Goal: Share content: Share content

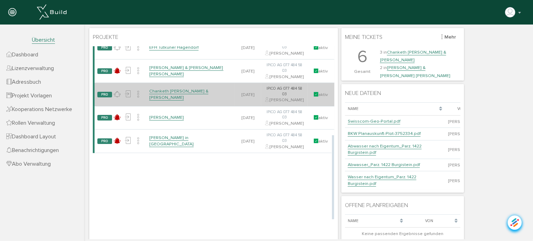
click at [181, 100] on link "Chanketh [PERSON_NAME] & [PERSON_NAME]" at bounding box center [178, 94] width 59 height 12
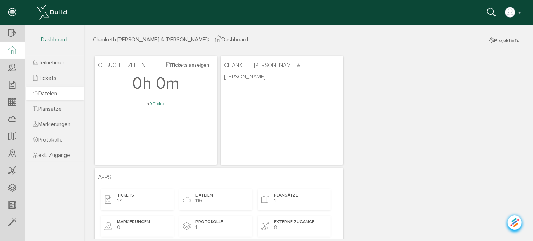
click at [50, 95] on span "Dateien" at bounding box center [45, 93] width 25 height 7
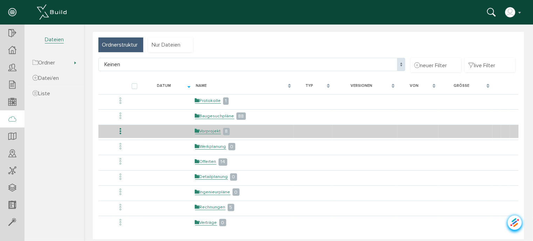
scroll to position [46, 0]
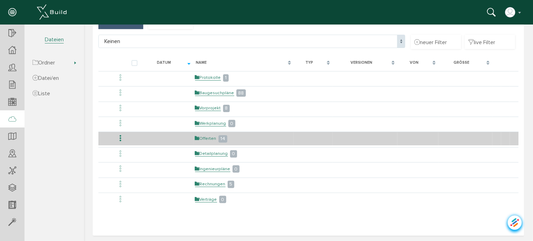
click at [203, 137] on link "Offerten" at bounding box center [205, 138] width 21 height 6
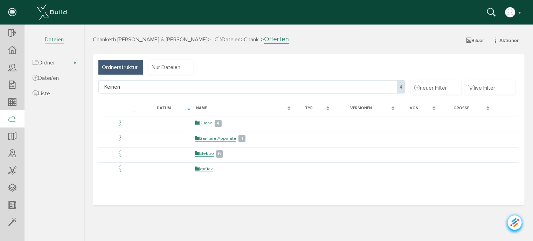
scroll to position [0, 0]
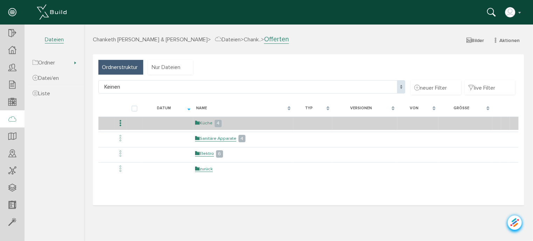
click at [208, 124] on link "Küche" at bounding box center [204, 123] width 18 height 6
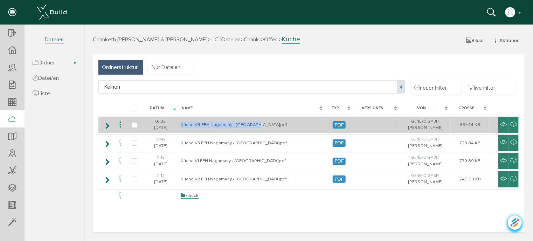
drag, startPoint x: 258, startPoint y: 124, endPoint x: 183, endPoint y: 125, distance: 74.6
click at [183, 125] on td "Küche V4 EFH Nagamany - [GEOGRAPHIC_DATA]pdf" at bounding box center [252, 124] width 146 height 16
copy td "Küche V4 EFH Nagamany - [GEOGRAPHIC_DATA]"
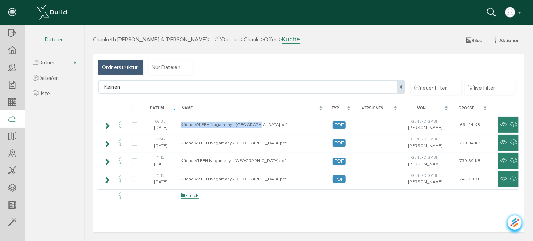
select select "D-67a09687c679d9_21471622"
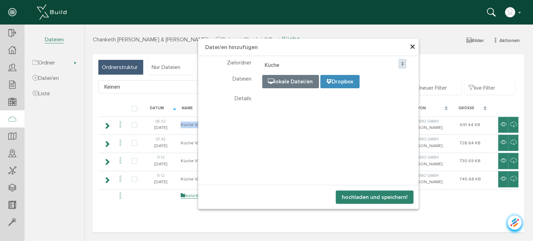
select select "D-67a09687c679d9_21471622"
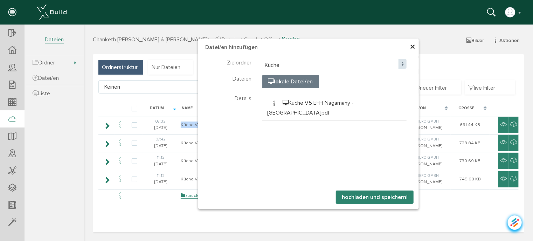
click at [361, 193] on button "hochladen und speichern!" at bounding box center [375, 196] width 78 height 13
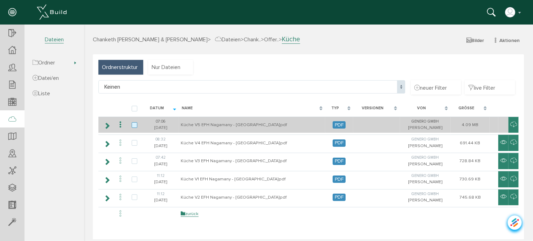
click at [133, 124] on label at bounding box center [135, 125] width 8 height 6
click at [133, 124] on input "checkbox" at bounding box center [133, 124] width 5 height 5
checkbox input "true"
click at [119, 125] on icon at bounding box center [120, 124] width 8 height 9
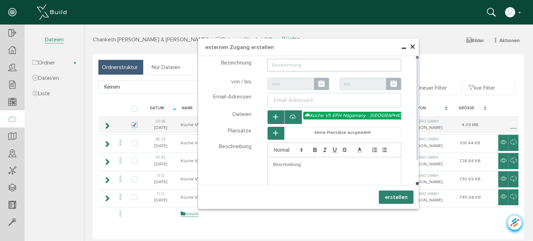
click at [297, 64] on input "text" at bounding box center [334, 64] width 134 height 13
click at [289, 99] on div "Email-Adresse/n" at bounding box center [293, 100] width 43 height 8
type input "Offerte Küche"
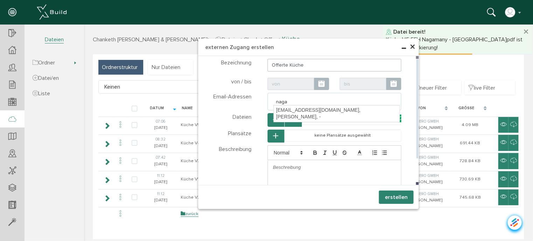
type input "nag"
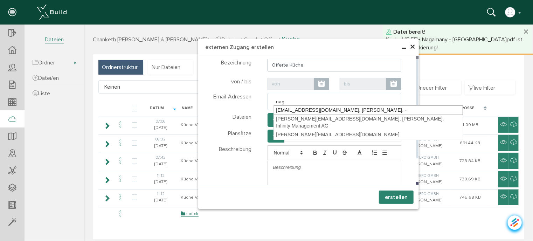
click at [292, 109] on div "[EMAIL_ADDRESS][DOMAIN_NAME], [PERSON_NAME], -" at bounding box center [368, 110] width 189 height 10
type textarea "[EMAIL_ADDRESS][DOMAIN_NAME]"
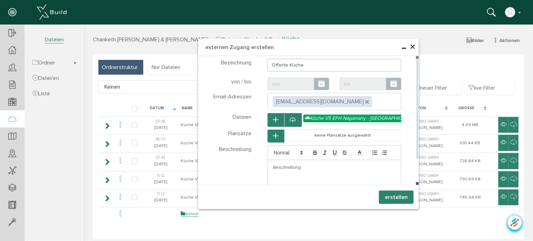
click at [288, 170] on p at bounding box center [334, 167] width 123 height 6
click at [370, 99] on ul ", [EMAIL_ADDRESS][DOMAIN_NAME]" at bounding box center [334, 101] width 134 height 18
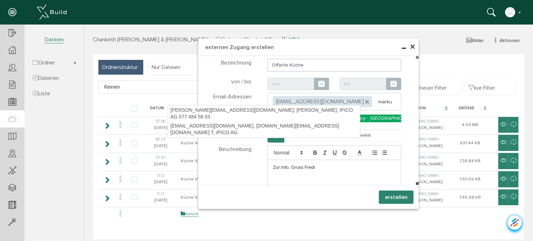
type input "[PERSON_NAME]"
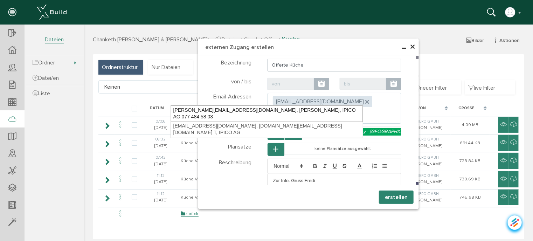
click at [210, 110] on div "[PERSON_NAME][EMAIL_ADDRESS][DOMAIN_NAME], [PERSON_NAME], IPICO AG 077 484 58 03" at bounding box center [267, 113] width 192 height 16
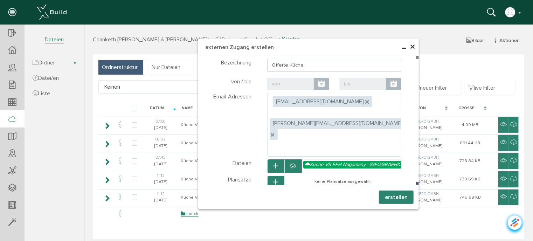
type textarea "[EMAIL_ADDRESS][DOMAIN_NAME],[DOMAIN_NAME][EMAIL_ADDRESS][DOMAIN_NAME]"
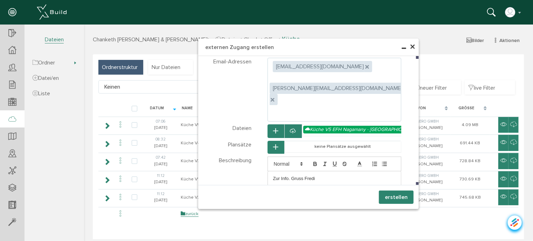
click at [389, 197] on button "erstellen" at bounding box center [396, 196] width 35 height 13
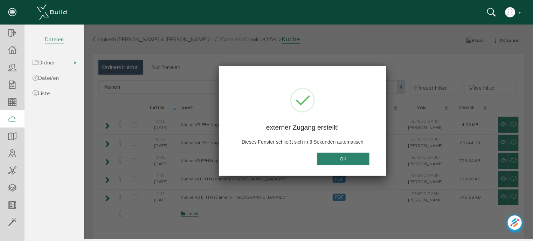
click at [347, 162] on button "OK" at bounding box center [343, 158] width 53 height 13
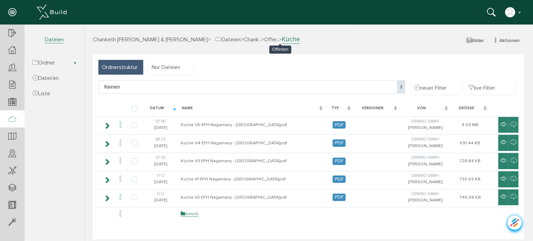
click at [278, 37] on span "Offer.." at bounding box center [271, 39] width 15 height 7
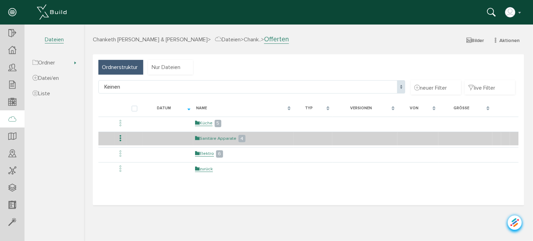
click at [207, 137] on link "Sanitäre Apparate" at bounding box center [215, 138] width 41 height 6
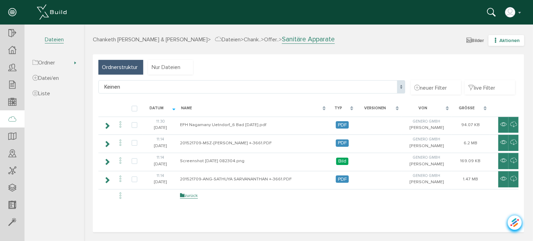
click at [497, 37] on button "Aktionen" at bounding box center [506, 40] width 36 height 11
click at [489, 75] on link "neuer Ordner" at bounding box center [500, 74] width 55 height 11
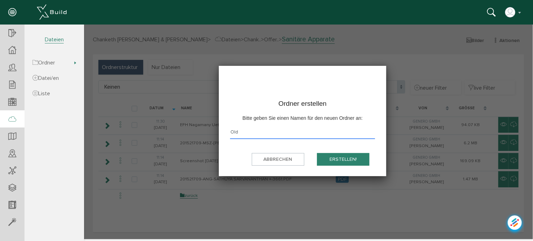
type input "Old"
click at [339, 157] on button "erstellen!" at bounding box center [343, 159] width 53 height 13
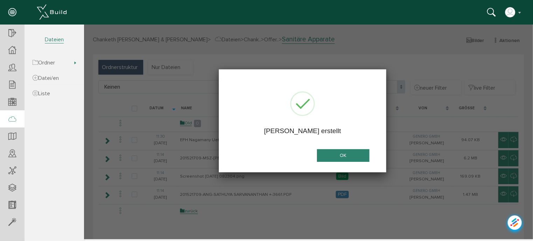
click at [340, 155] on button "OK" at bounding box center [343, 155] width 53 height 13
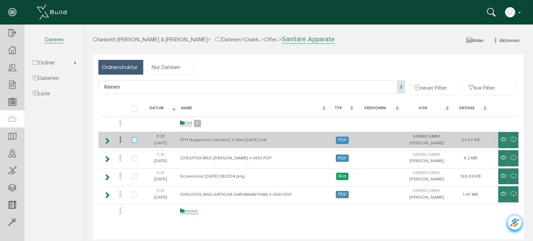
click at [134, 140] on label at bounding box center [135, 140] width 8 height 6
click at [134, 140] on input "checkbox" at bounding box center [133, 139] width 5 height 5
checkbox input "true"
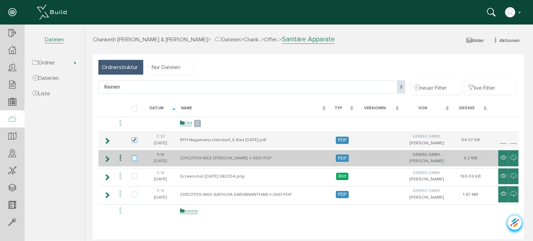
click at [134, 158] on label at bounding box center [135, 158] width 8 height 6
click at [134, 158] on input "checkbox" at bounding box center [133, 157] width 5 height 5
checkbox input "true"
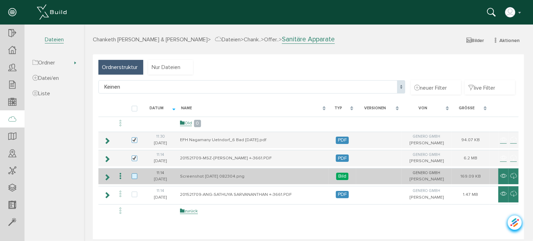
click at [134, 177] on label at bounding box center [135, 176] width 8 height 6
click at [134, 177] on input "checkbox" at bounding box center [133, 175] width 5 height 5
checkbox input "true"
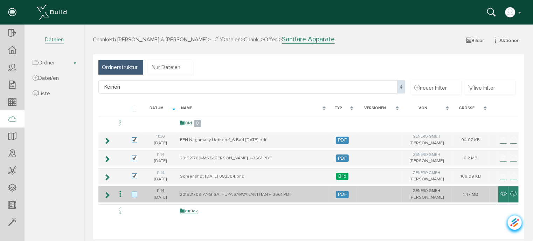
click at [134, 193] on label at bounding box center [135, 194] width 8 height 6
click at [134, 193] on input "checkbox" at bounding box center [133, 193] width 5 height 5
checkbox input "true"
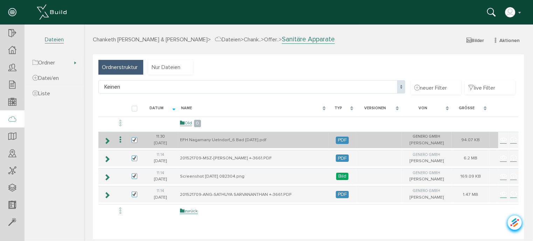
click at [120, 139] on icon at bounding box center [120, 139] width 8 height 9
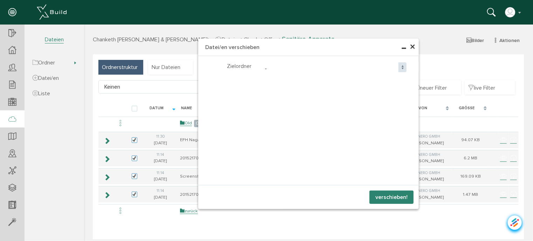
click at [263, 67] on span "-" at bounding box center [334, 68] width 145 height 13
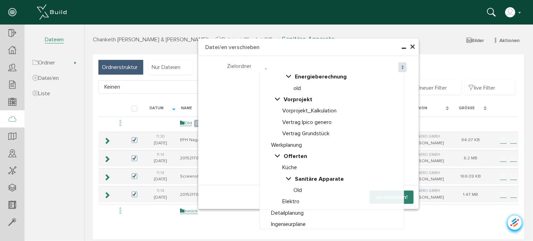
scroll to position [70, 0]
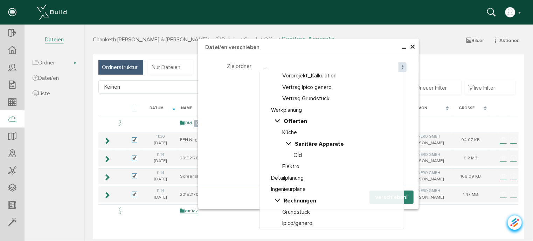
select select "D-68a7fb54683572_58554288"
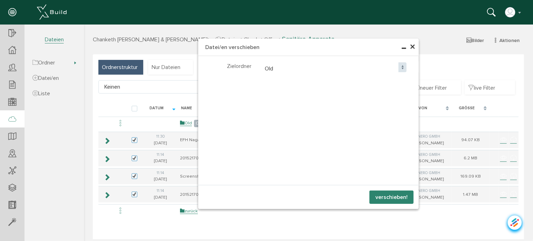
click at [382, 196] on button "verschieben!" at bounding box center [391, 196] width 44 height 13
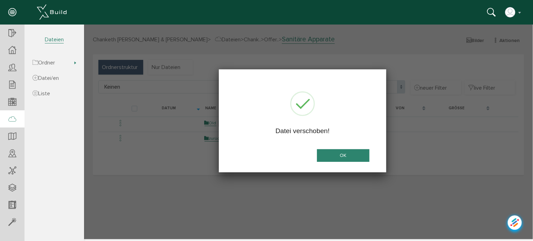
click at [346, 155] on button "OK" at bounding box center [343, 155] width 53 height 13
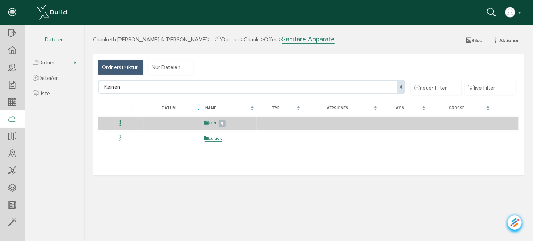
click at [213, 122] on link "Old" at bounding box center [210, 123] width 12 height 6
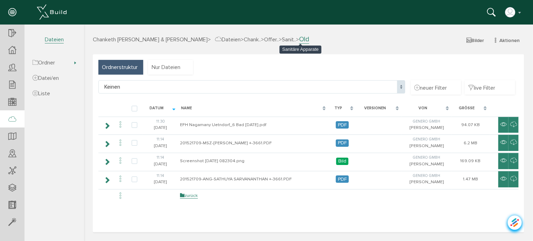
click at [296, 40] on span "Sanit.." at bounding box center [289, 39] width 14 height 7
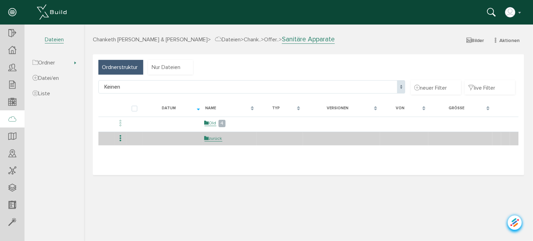
select select "D-67bee979cb4f93_44051295"
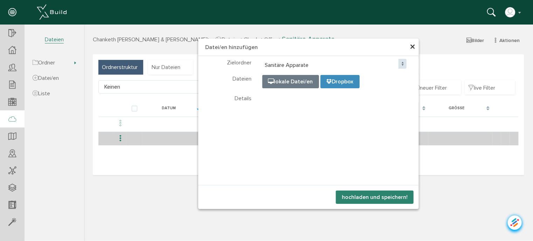
select select "D-67bee979cb4f93_44051295"
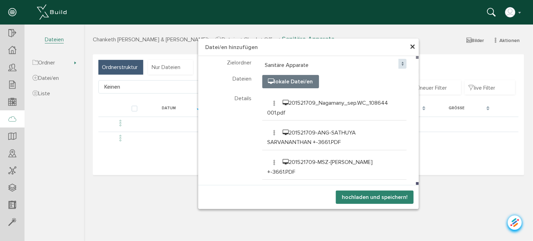
click at [363, 197] on button "hochladen und speichern!" at bounding box center [375, 196] width 78 height 13
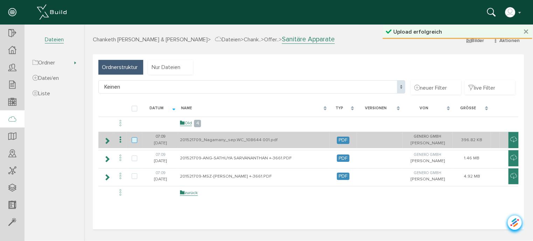
click at [136, 141] on label at bounding box center [135, 140] width 8 height 6
click at [136, 141] on input "checkbox" at bounding box center [133, 139] width 5 height 5
checkbox input "true"
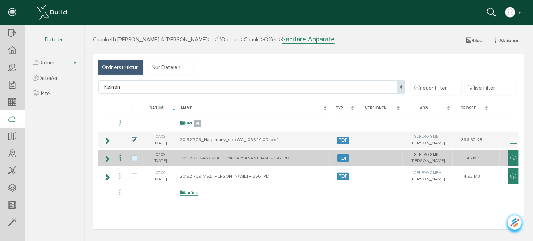
click at [133, 158] on label at bounding box center [135, 158] width 8 height 6
click at [133, 158] on input "checkbox" at bounding box center [133, 157] width 5 height 5
checkbox input "true"
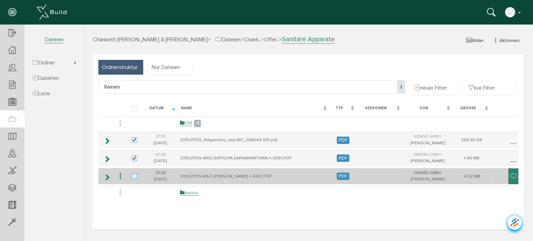
click at [134, 173] on label at bounding box center [135, 176] width 8 height 6
click at [134, 173] on input "checkbox" at bounding box center [133, 175] width 5 height 5
checkbox input "true"
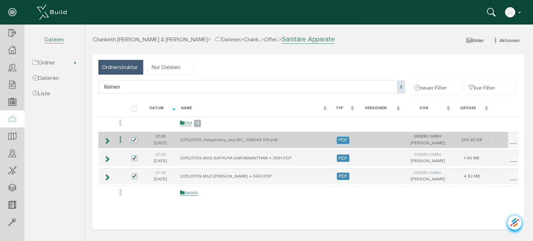
click at [119, 139] on icon at bounding box center [120, 139] width 8 height 9
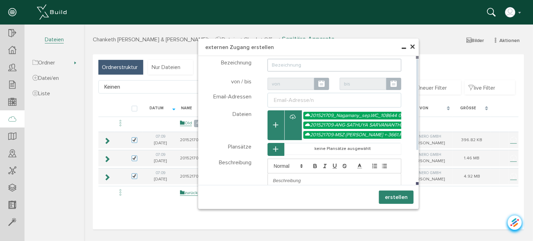
click at [298, 67] on input "text" at bounding box center [334, 64] width 134 height 13
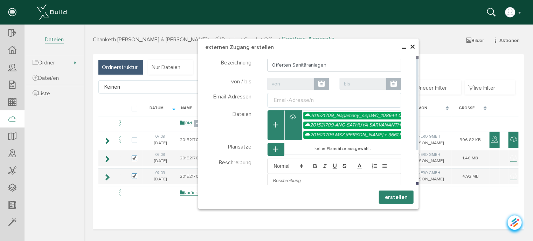
click at [295, 100] on div "Email-Adresse/n" at bounding box center [293, 100] width 43 height 8
type input "Offerten Sanitäranlagen"
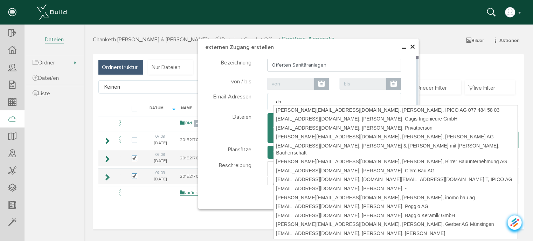
type input "c"
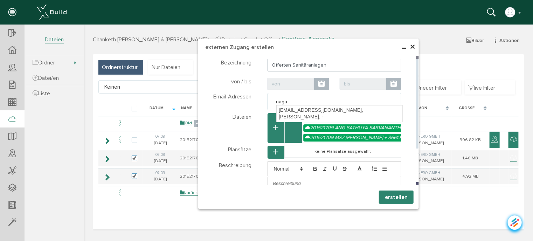
type input "nagam"
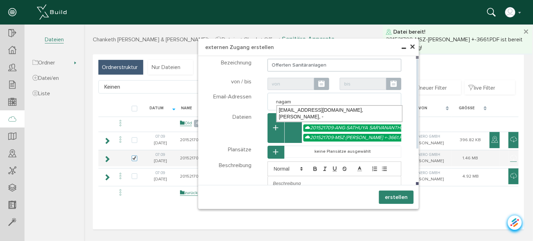
click at [296, 109] on div "[EMAIL_ADDRESS][DOMAIN_NAME], [PERSON_NAME], -" at bounding box center [339, 113] width 126 height 16
type textarea "[EMAIL_ADDRESS][DOMAIN_NAME]"
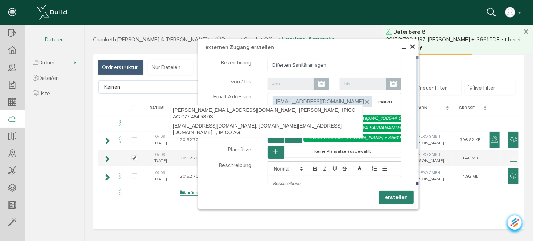
type input "[PERSON_NAME]"
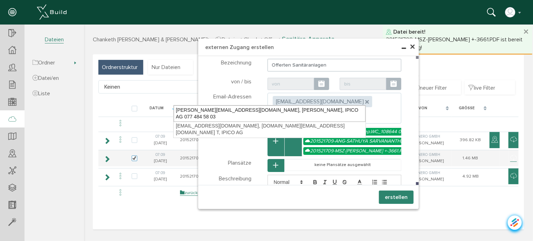
click at [206, 109] on div "[PERSON_NAME][EMAIL_ADDRESS][DOMAIN_NAME], [PERSON_NAME], IPICO AG 077 484 58 03" at bounding box center [269, 113] width 192 height 16
type textarea "[EMAIL_ADDRESS][DOMAIN_NAME],[DOMAIN_NAME][EMAIL_ADDRESS][DOMAIN_NAME]"
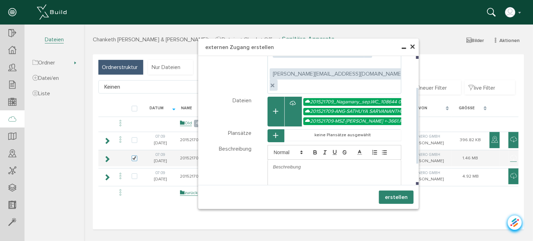
click at [294, 164] on p at bounding box center [334, 167] width 123 height 6
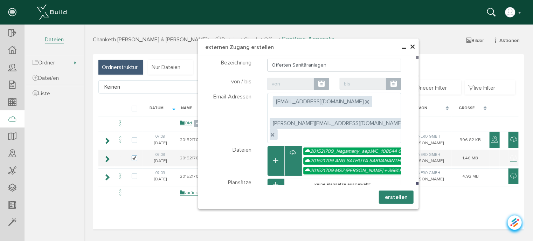
click at [387, 196] on button "erstellen" at bounding box center [396, 196] width 35 height 13
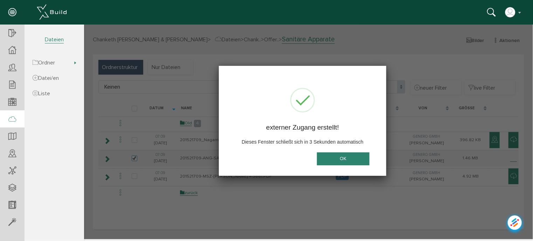
click at [347, 160] on button "OK" at bounding box center [343, 158] width 53 height 13
